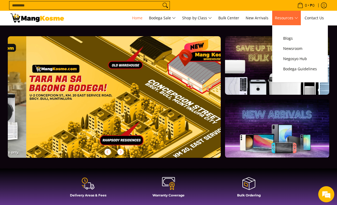
scroll to position [0, 639]
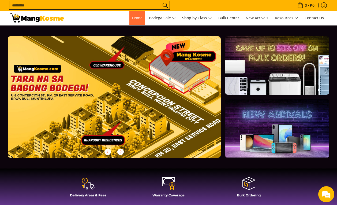
click at [132, 19] on span "Home" at bounding box center [137, 17] width 10 height 5
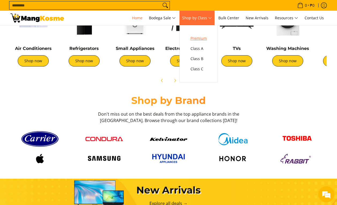
click at [205, 38] on span "Premium" at bounding box center [199, 38] width 16 height 7
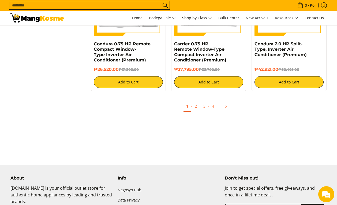
scroll to position [1020, 0]
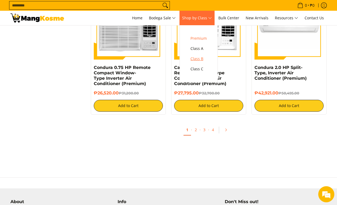
click at [200, 60] on span "Class B" at bounding box center [199, 58] width 16 height 7
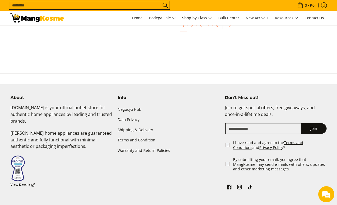
scroll to position [1143, 0]
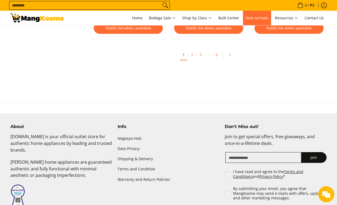
click at [258, 17] on span "New Arrivals" at bounding box center [257, 17] width 23 height 5
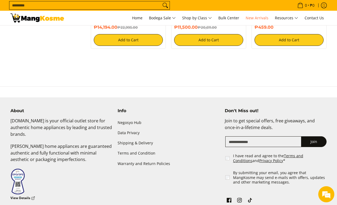
scroll to position [986, 0]
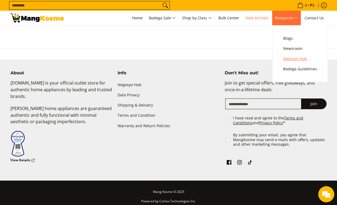
click at [288, 58] on span "Negosyo Hub" at bounding box center [300, 58] width 34 height 7
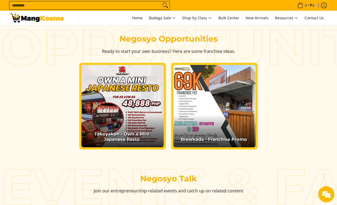
scroll to position [617, 0]
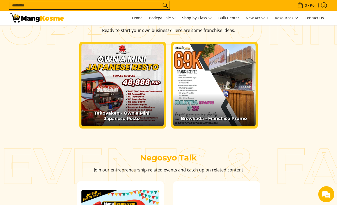
click at [45, 119] on div "Takoyaken - Own a Mini Japanese Resto Read more × Company Overview​" at bounding box center [169, 86] width 322 height 95
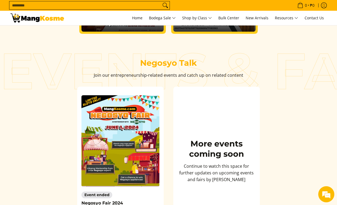
scroll to position [643, 0]
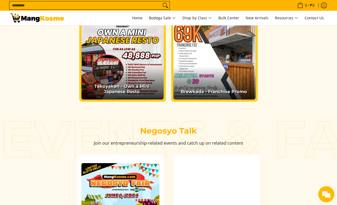
click at [127, 84] on link at bounding box center [123, 58] width 82 height 82
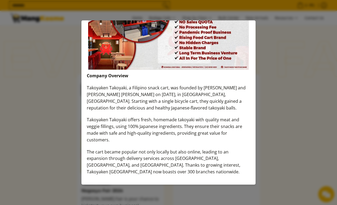
scroll to position [724, 0]
